Goal: Task Accomplishment & Management: Manage account settings

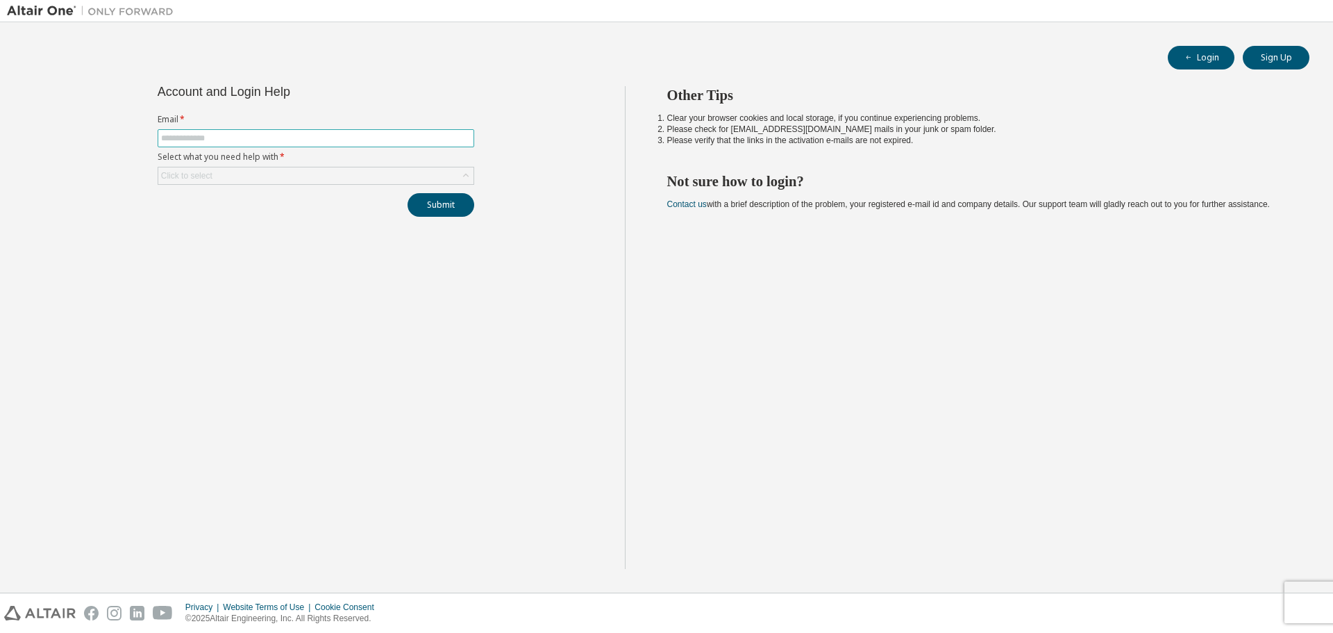
click at [215, 141] on input "text" at bounding box center [316, 138] width 310 height 11
type input "**********"
click at [314, 174] on div "Click to select" at bounding box center [315, 175] width 315 height 17
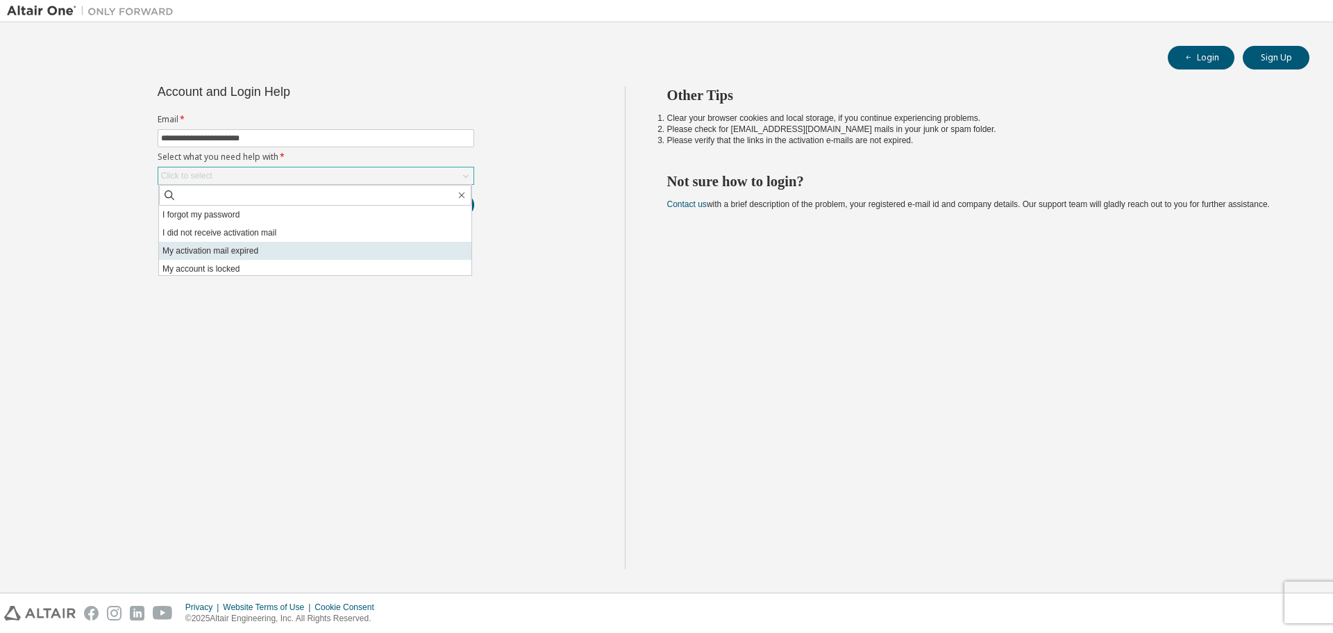
click at [288, 245] on li "My activation mail expired" at bounding box center [315, 251] width 312 height 18
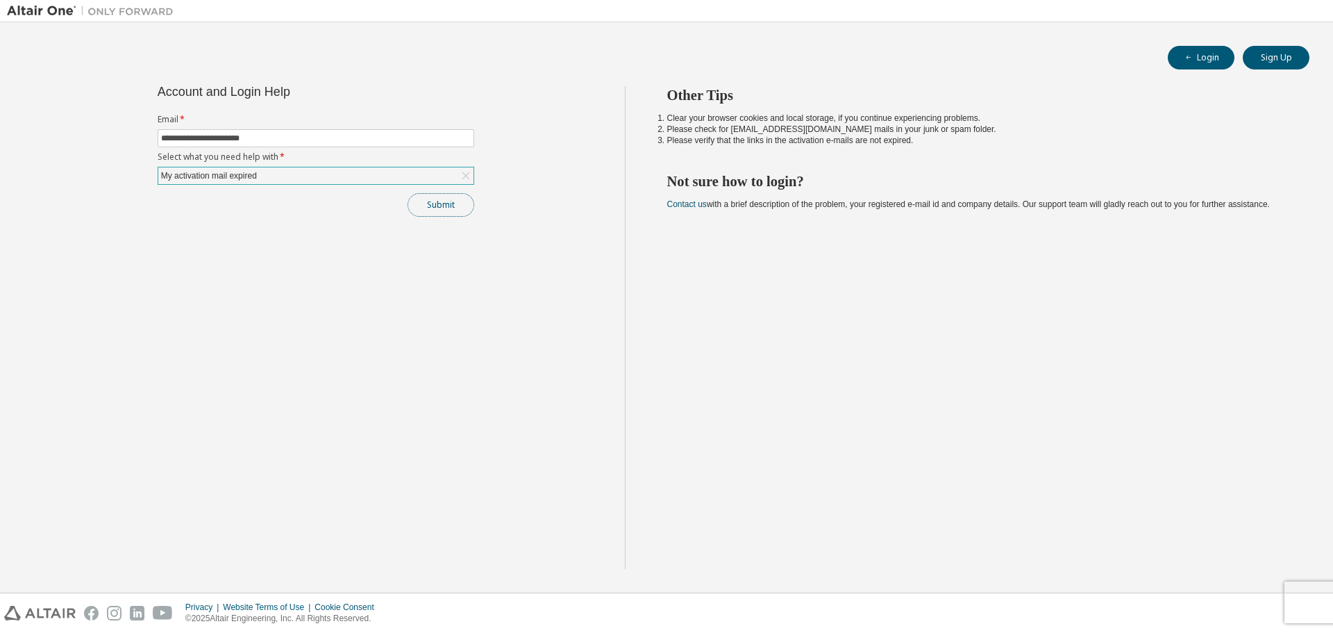
click at [458, 207] on button "Submit" at bounding box center [441, 205] width 67 height 24
click at [444, 207] on button "Submit" at bounding box center [441, 205] width 67 height 24
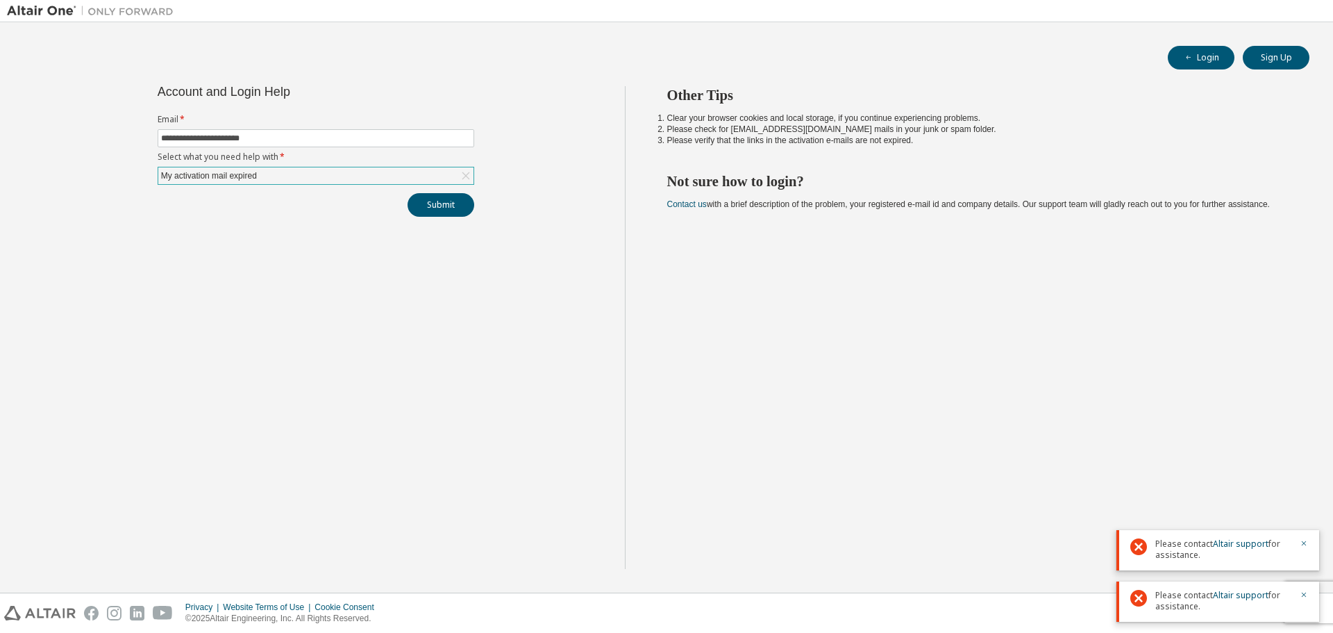
click at [342, 176] on div "My activation mail expired" at bounding box center [315, 175] width 315 height 17
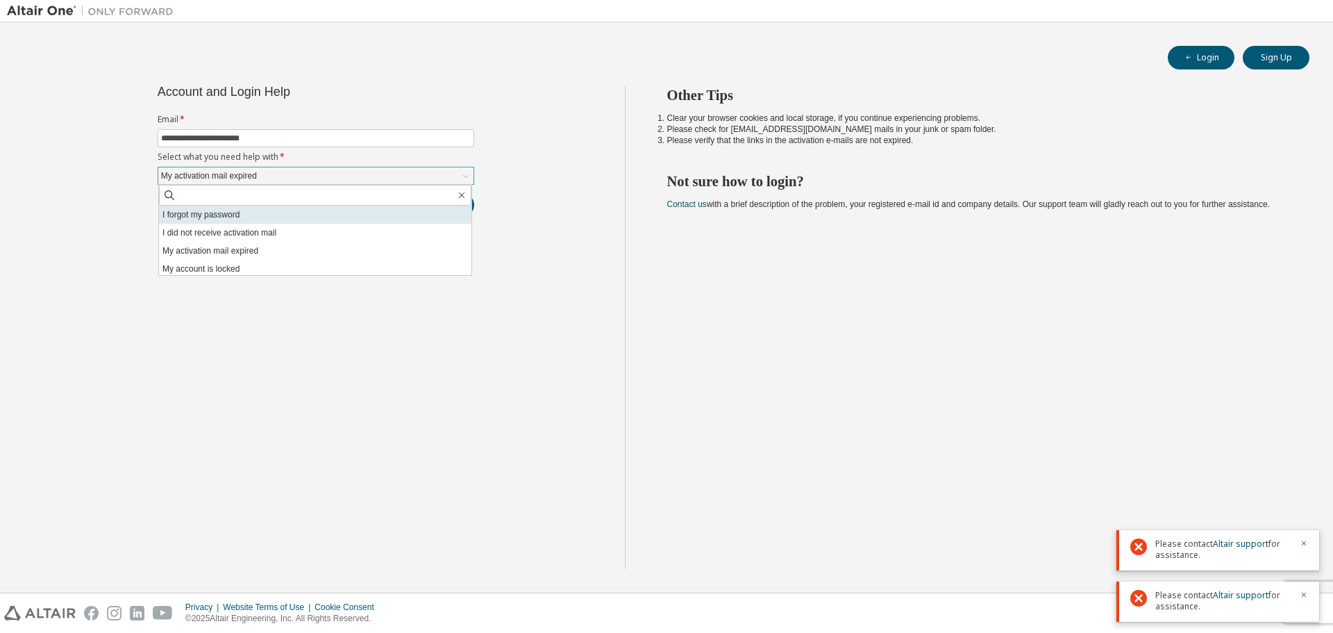
click at [318, 210] on li "I forgot my password" at bounding box center [315, 215] width 312 height 18
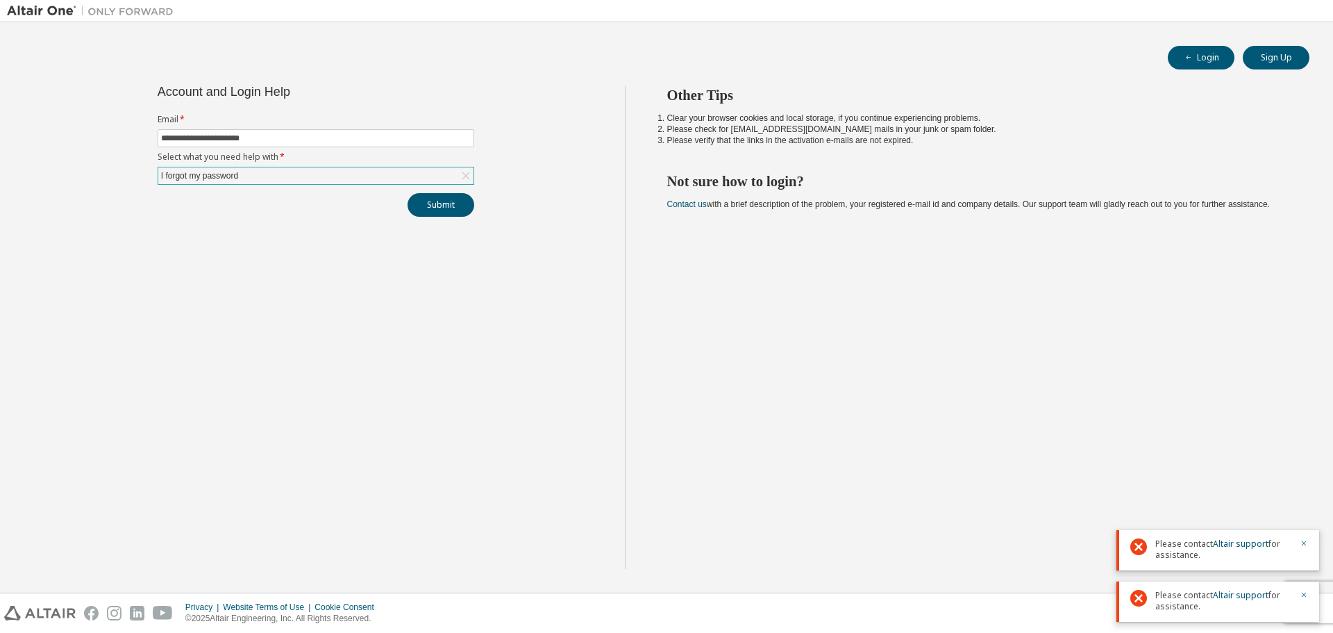
click at [296, 178] on div "I forgot my password" at bounding box center [315, 175] width 315 height 17
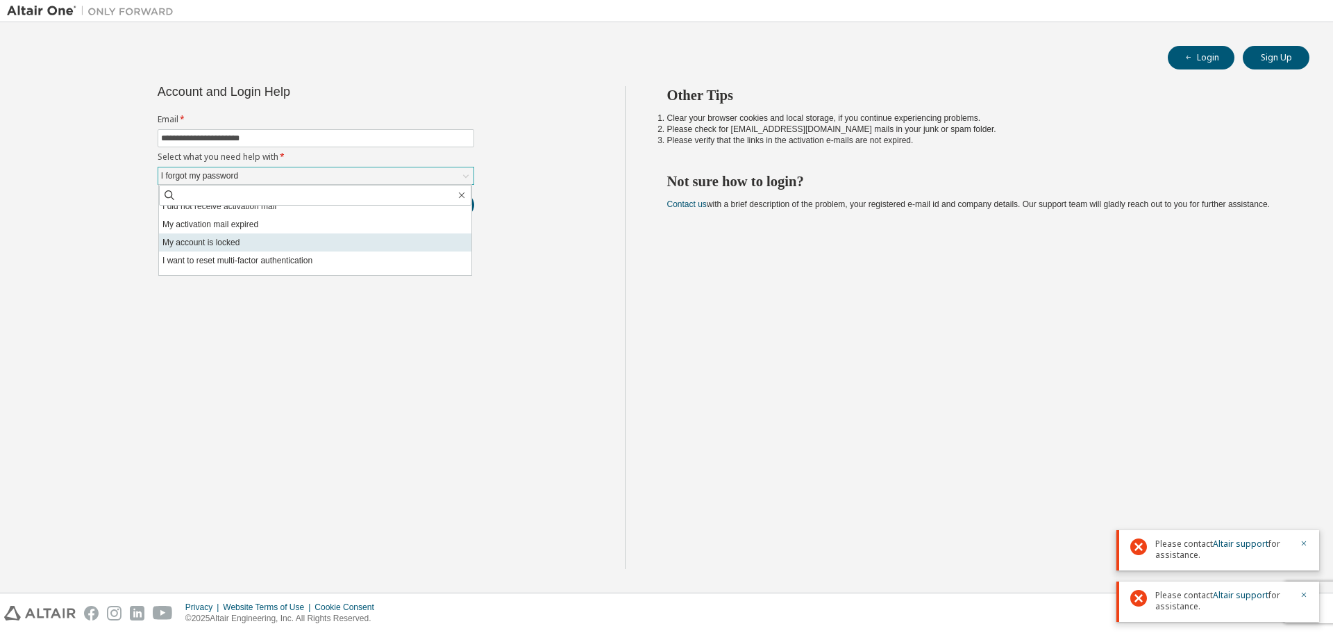
scroll to position [39, 0]
click at [264, 233] on li "My account is locked" at bounding box center [315, 230] width 312 height 18
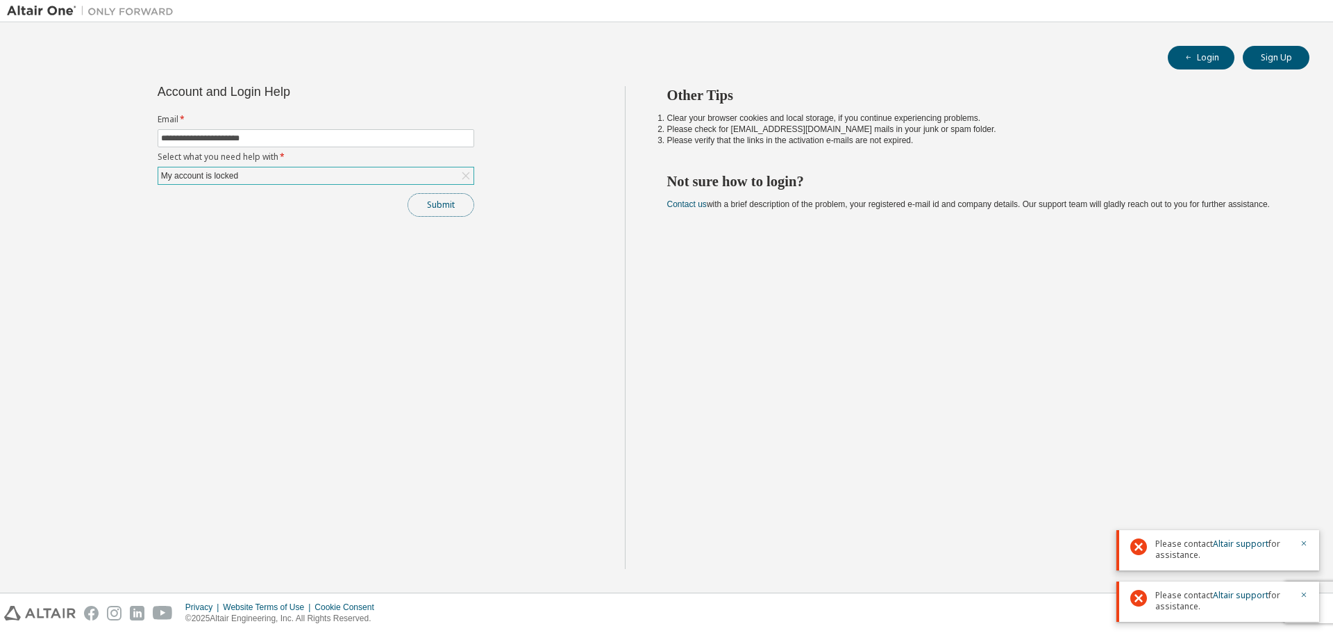
click at [444, 208] on button "Submit" at bounding box center [441, 205] width 67 height 24
